Goal: Information Seeking & Learning: Check status

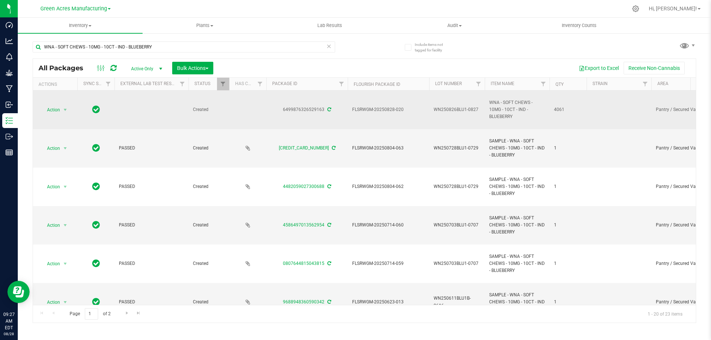
click at [462, 108] on span "WN250826BLU1-0827" at bounding box center [457, 109] width 47 height 7
click at [462, 108] on input "WN250826BLU1-0827" at bounding box center [455, 109] width 53 height 11
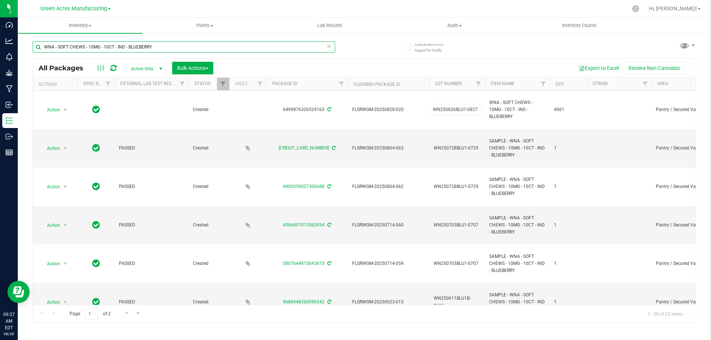
click at [199, 43] on input "WNA - SOFT CHEWS - 10MG - 10CT - IND - BLUEBERRY" at bounding box center [184, 46] width 303 height 11
paste input "250826BLU1-0827"
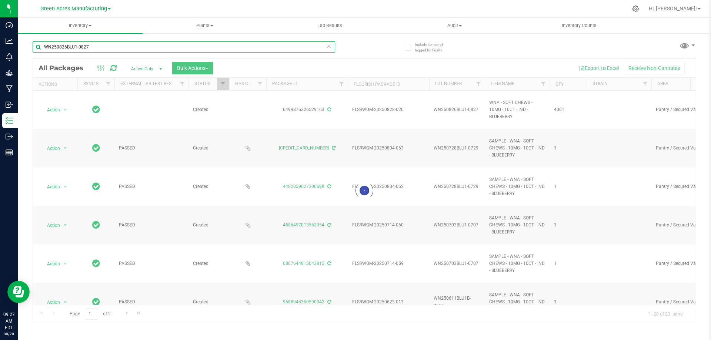
type input "WN250826BLU1-0827"
